Goal: Task Accomplishment & Management: Use online tool/utility

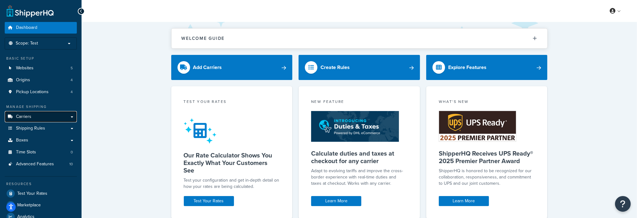
click at [28, 120] on link "Carriers" at bounding box center [41, 117] width 72 height 12
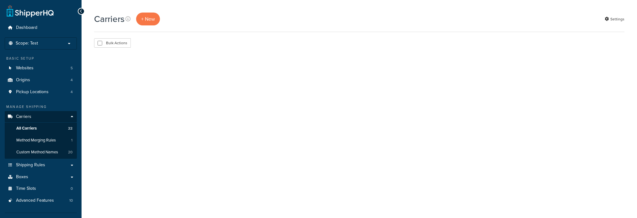
select select "15"
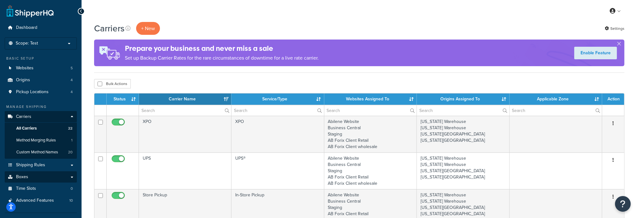
scroll to position [94, 0]
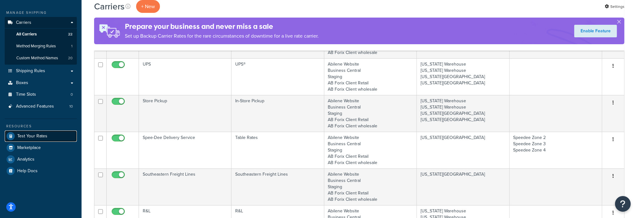
click at [21, 136] on span "Test Your Rates" at bounding box center [32, 136] width 30 height 5
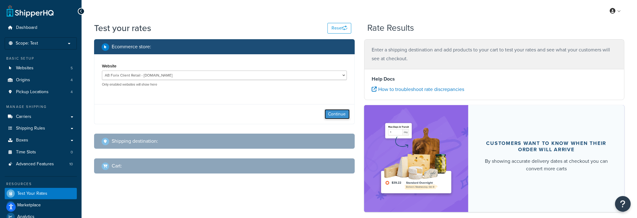
click at [330, 115] on button "Continue" at bounding box center [337, 114] width 25 height 10
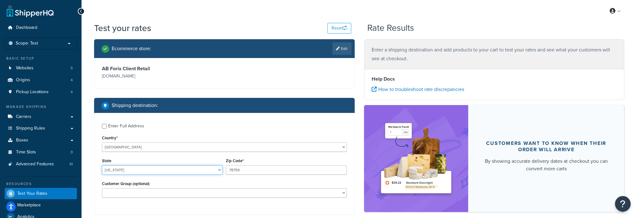
click at [185, 170] on select "Alabama Alaska American Samoa Arizona Arkansas Armed Forces Americas Armed Forc…" at bounding box center [162, 169] width 121 height 9
select select "KS"
click at [102, 165] on select "Alabama Alaska American Samoa Arizona Arkansas Armed Forces Americas Armed Forc…" at bounding box center [162, 169] width 121 height 9
click at [252, 167] on input "78759" at bounding box center [286, 169] width 121 height 9
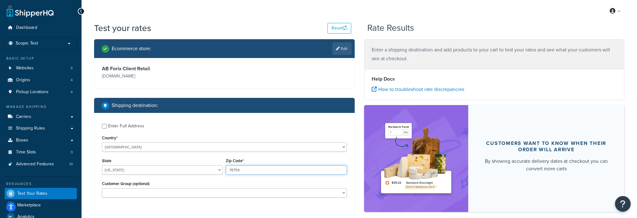
click at [252, 167] on input "78759" at bounding box center [286, 169] width 121 height 9
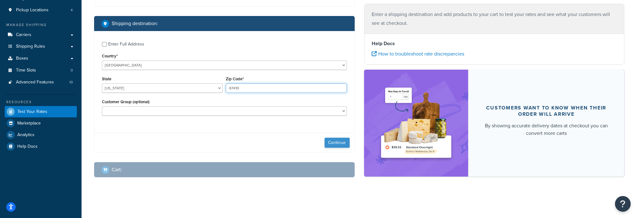
type input "67410"
click at [330, 139] on button "Continue" at bounding box center [337, 143] width 25 height 10
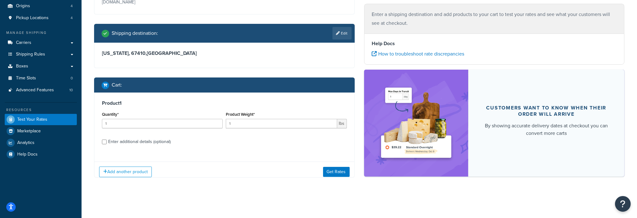
scroll to position [79, 0]
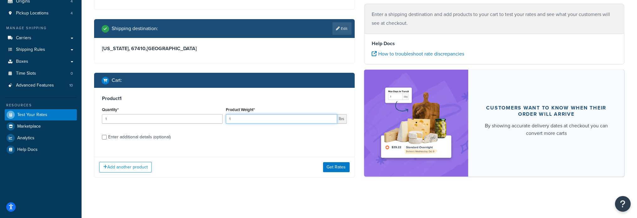
click at [256, 120] on input "1" at bounding box center [281, 118] width 111 height 9
click at [238, 119] on input "1" at bounding box center [281, 118] width 111 height 9
type input "22"
click at [331, 166] on button "Get Rates" at bounding box center [336, 167] width 27 height 10
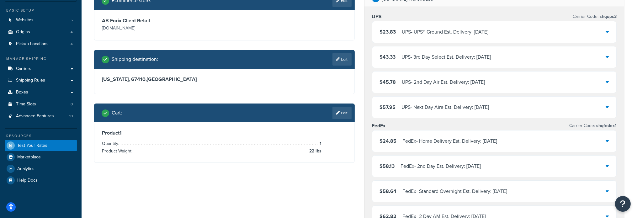
scroll to position [31, 0]
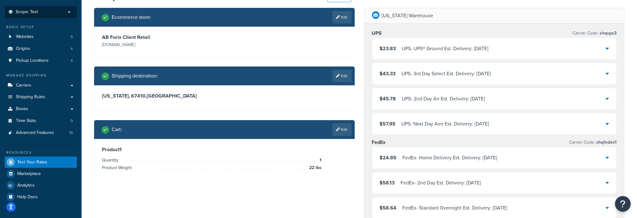
click at [53, 12] on p "Scope: Test" at bounding box center [41, 11] width 66 height 5
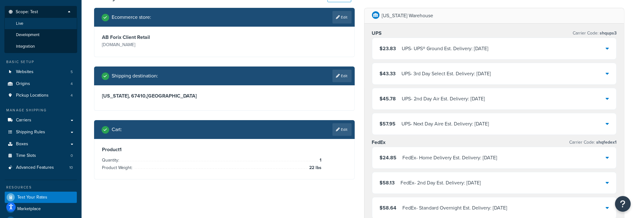
click at [36, 26] on li "Live" at bounding box center [40, 24] width 73 height 12
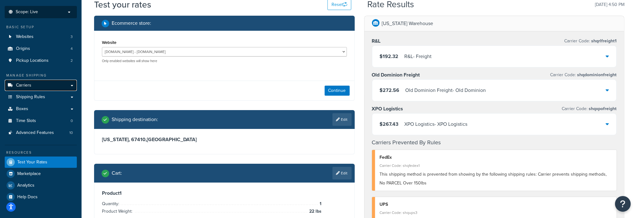
click at [40, 86] on link "Carriers" at bounding box center [41, 86] width 72 height 12
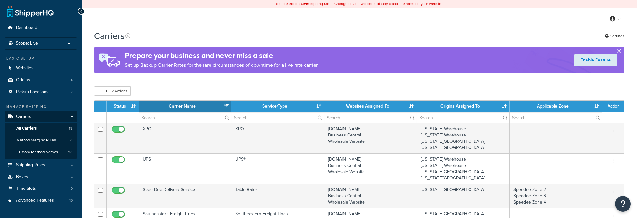
select select "15"
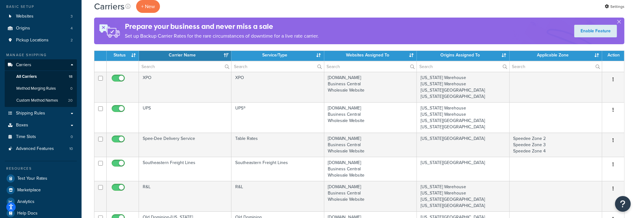
scroll to position [63, 0]
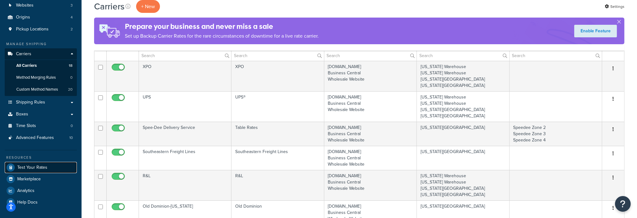
click at [46, 167] on span "Test Your Rates" at bounding box center [32, 167] width 30 height 5
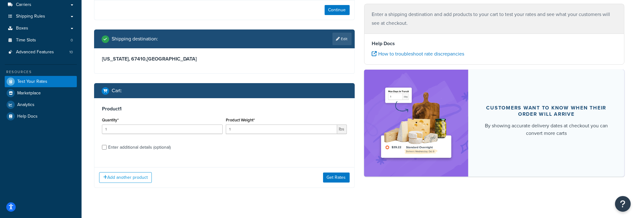
scroll to position [122, 0]
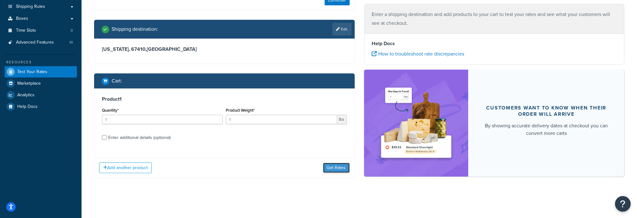
click at [334, 170] on button "Get Rates" at bounding box center [336, 168] width 27 height 10
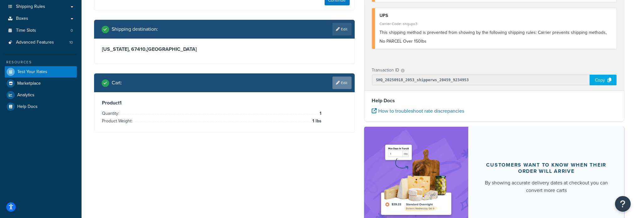
click at [345, 82] on link "Edit" at bounding box center [341, 83] width 19 height 13
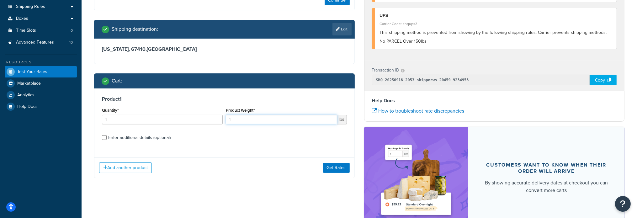
click at [257, 121] on input "1" at bounding box center [281, 119] width 111 height 9
type input "22"
click at [335, 167] on button "Get Rates" at bounding box center [336, 168] width 27 height 10
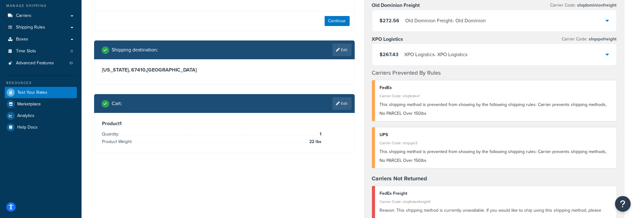
scroll to position [90, 0]
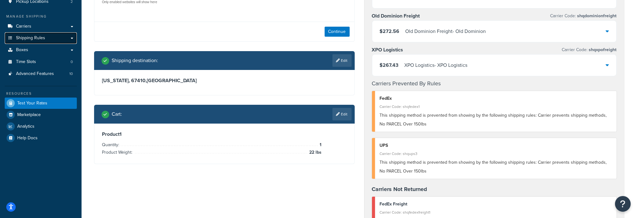
click at [41, 39] on span "Shipping Rules" at bounding box center [30, 37] width 29 height 5
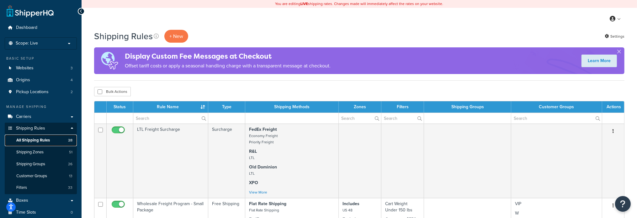
click at [39, 139] on span "All Shipping Rules" at bounding box center [33, 140] width 34 height 5
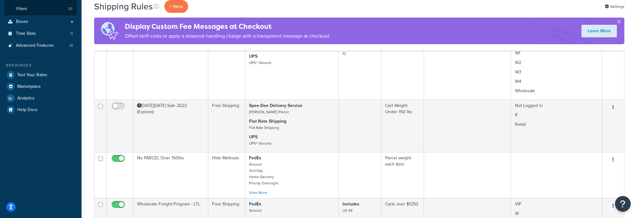
scroll to position [220, 0]
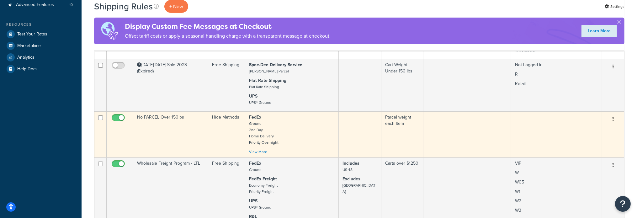
click at [113, 117] on input "checkbox" at bounding box center [118, 119] width 17 height 8
checkbox input "false"
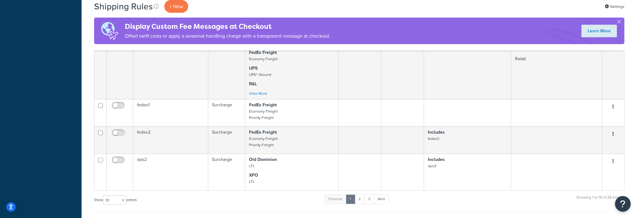
scroll to position [502, 0]
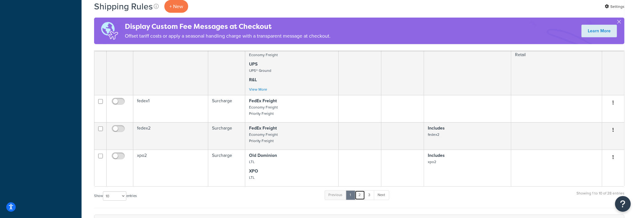
click at [363, 192] on link "2" at bounding box center [360, 194] width 10 height 9
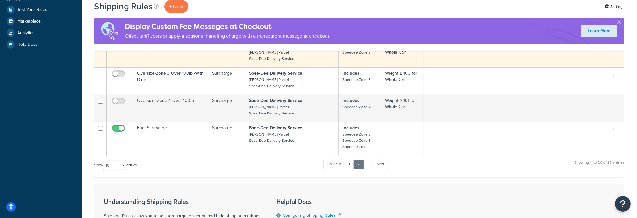
scroll to position [251, 0]
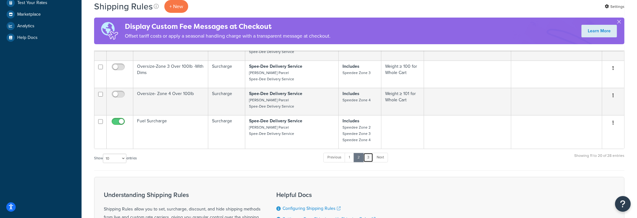
click at [369, 157] on link "3" at bounding box center [368, 157] width 10 height 9
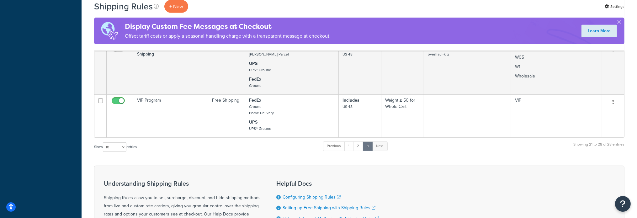
scroll to position [408, 0]
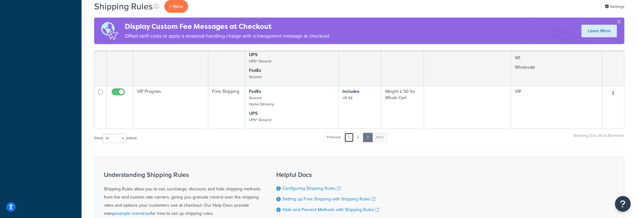
click at [351, 135] on link "1" at bounding box center [348, 137] width 9 height 9
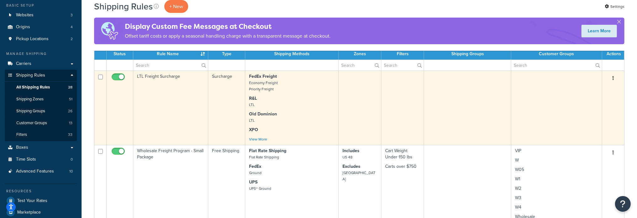
scroll to position [125, 0]
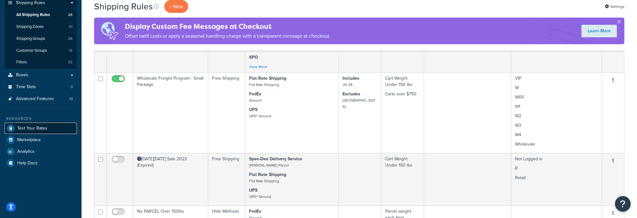
click at [35, 126] on span "Test Your Rates" at bounding box center [32, 128] width 30 height 5
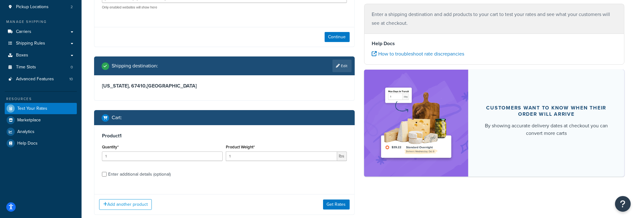
scroll to position [94, 0]
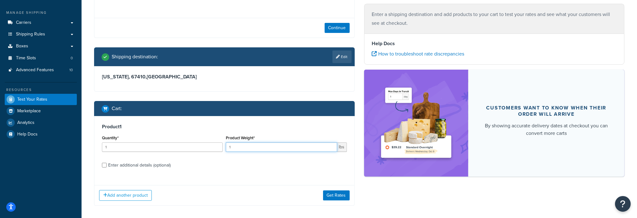
click at [237, 145] on input "1" at bounding box center [281, 146] width 111 height 9
type input "22"
click at [330, 193] on button "Get Rates" at bounding box center [336, 195] width 27 height 10
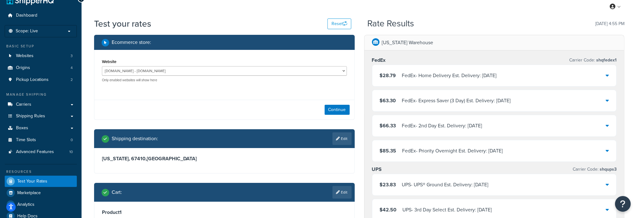
scroll to position [0, 0]
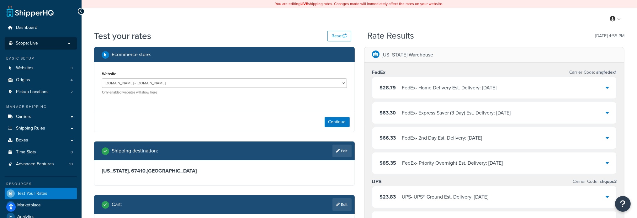
click at [24, 45] on span "Scope: Live" at bounding box center [27, 43] width 22 height 5
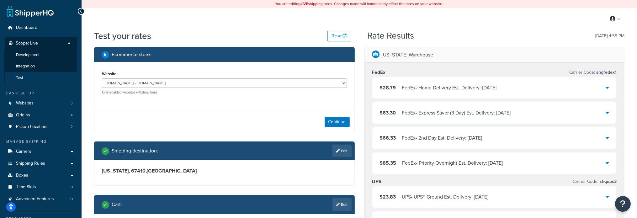
click at [26, 79] on li "Test" at bounding box center [40, 78] width 73 height 12
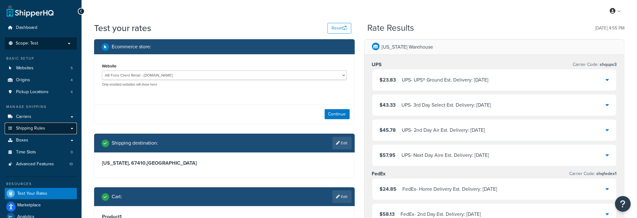
click at [29, 130] on span "Shipping Rules" at bounding box center [30, 128] width 29 height 5
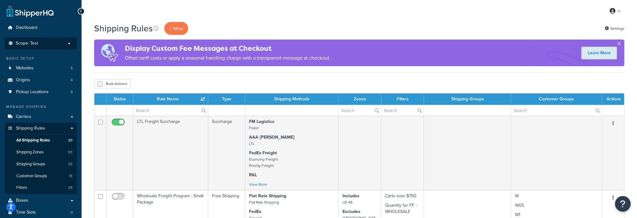
click at [32, 41] on span "Scope: Test" at bounding box center [27, 43] width 22 height 5
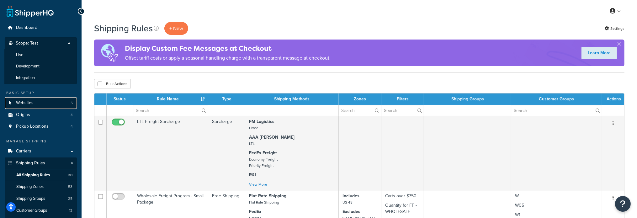
click at [60, 98] on link "Websites 5" at bounding box center [41, 103] width 72 height 12
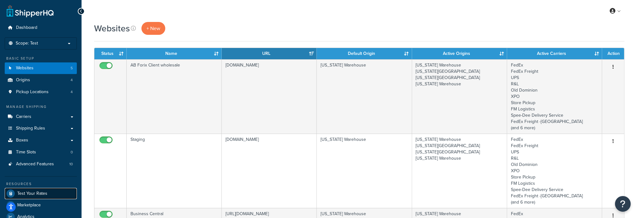
click at [37, 194] on span "Test Your Rates" at bounding box center [32, 193] width 30 height 5
